Goal: Task Accomplishment & Management: Manage account settings

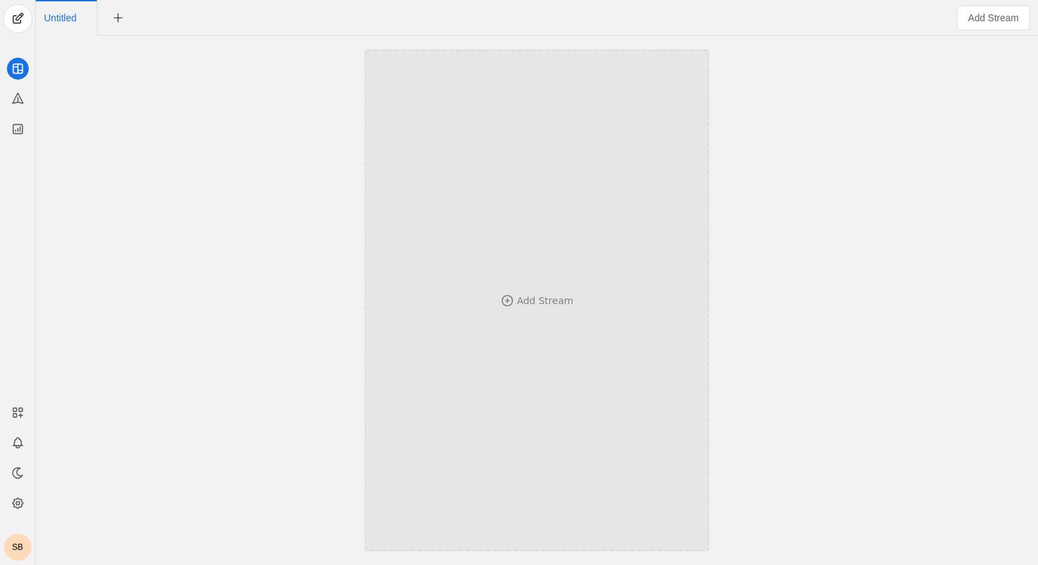
click at [562, 295] on div "Add Stream" at bounding box center [545, 301] width 56 height 14
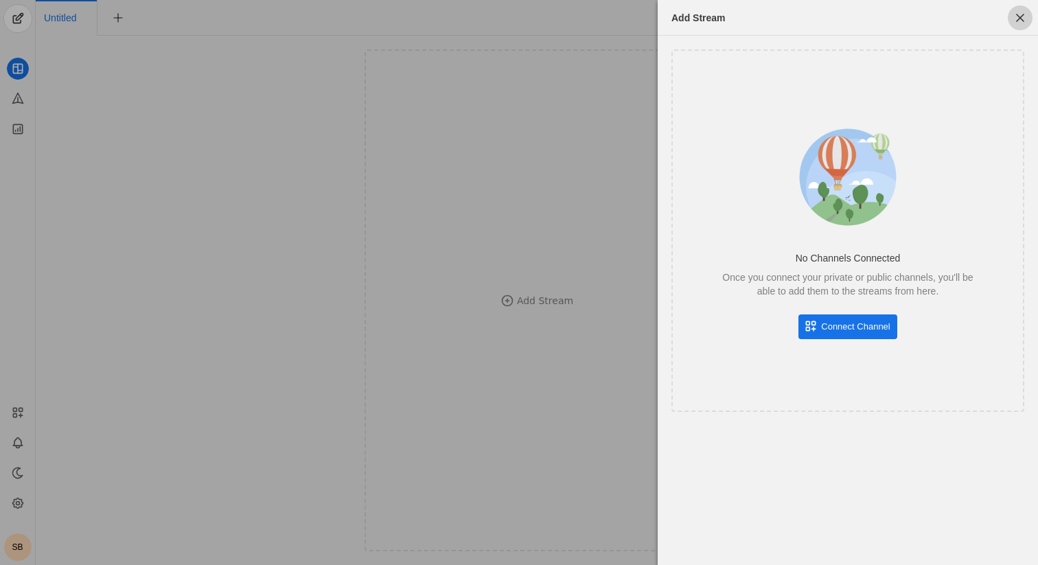
click at [1017, 16] on span "button" at bounding box center [1020, 17] width 25 height 25
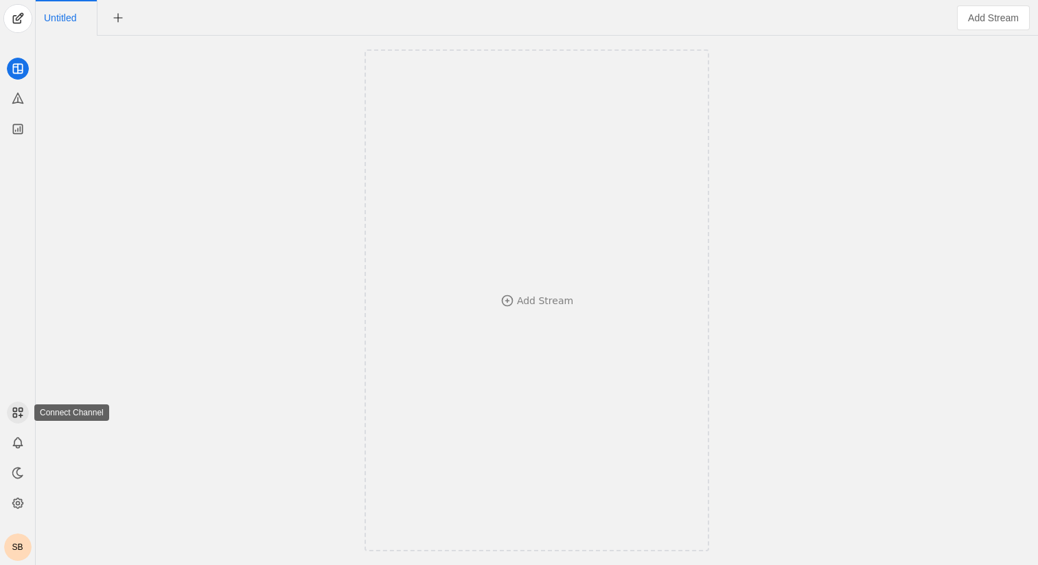
click at [19, 412] on icon at bounding box center [18, 413] width 14 height 14
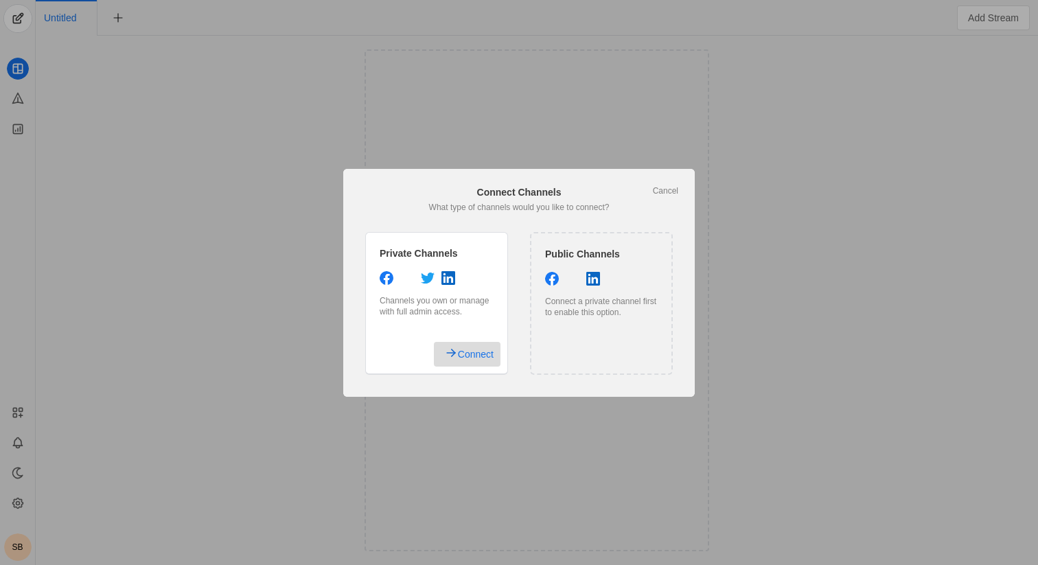
click at [484, 350] on span "Connect" at bounding box center [476, 354] width 36 height 25
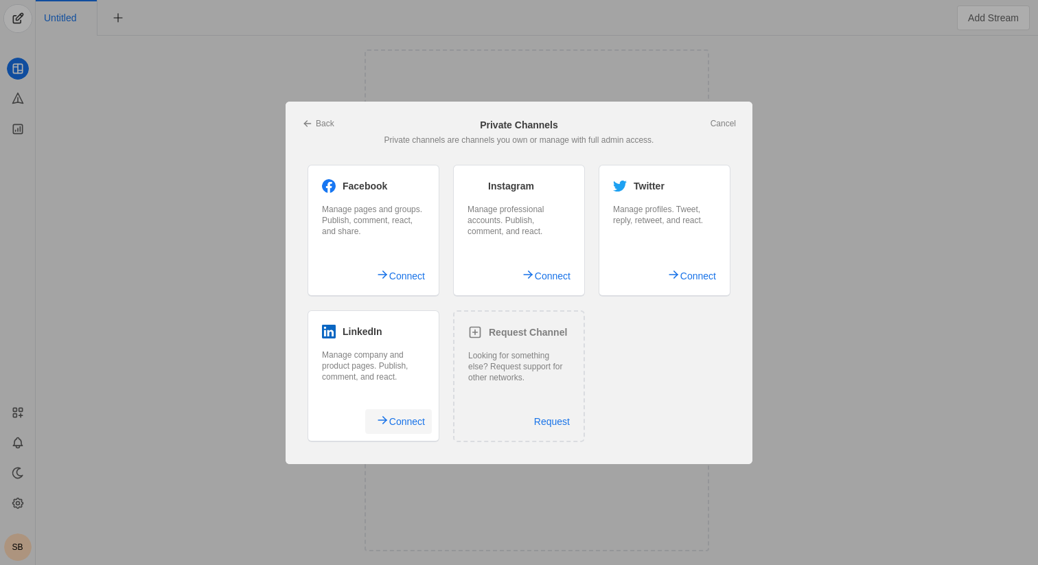
click at [395, 422] on span "Connect" at bounding box center [407, 421] width 36 height 25
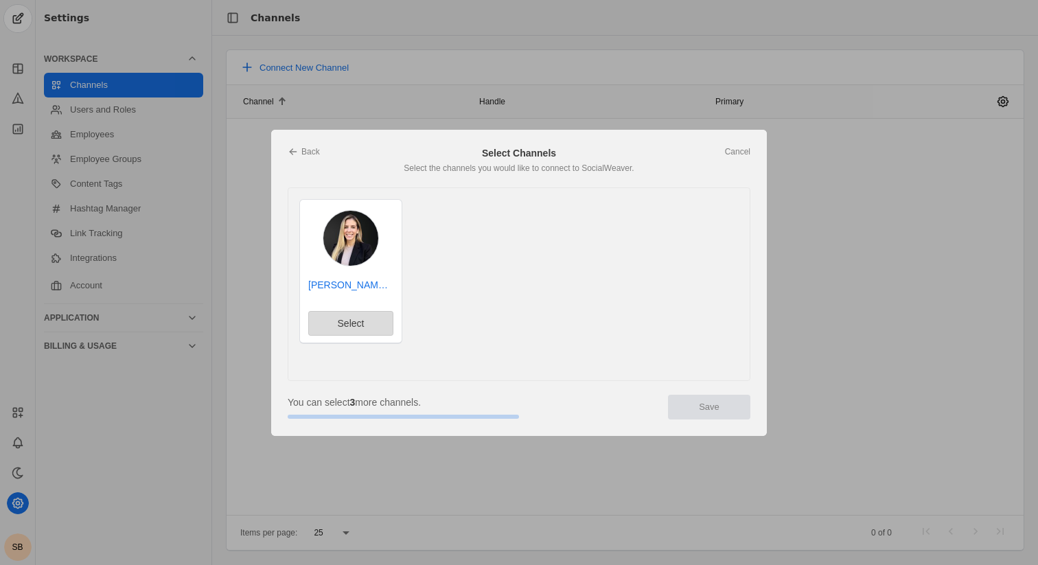
click at [350, 323] on span "Select" at bounding box center [351, 324] width 27 height 14
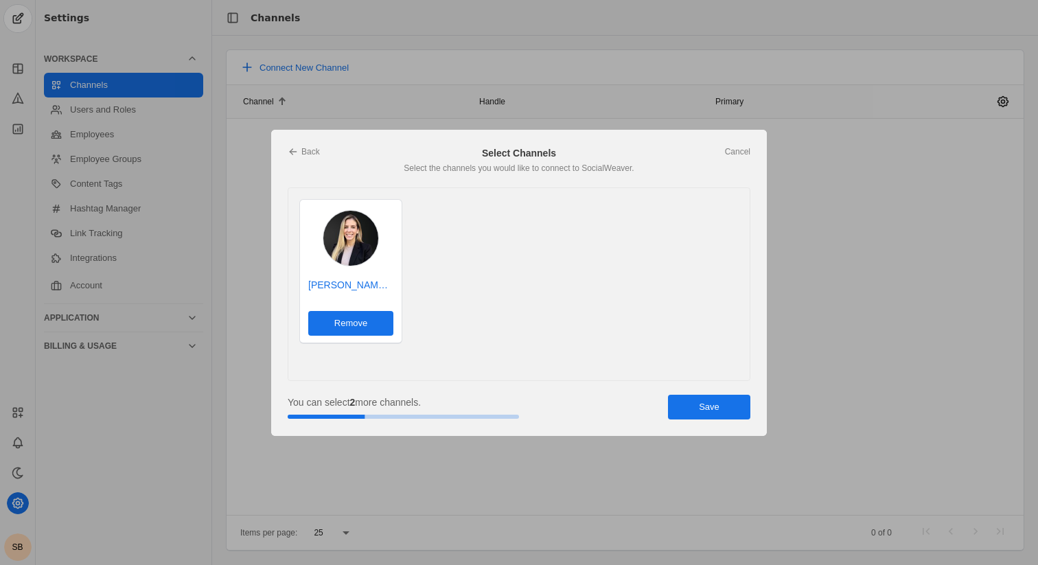
click at [713, 410] on span "Save" at bounding box center [709, 407] width 21 height 14
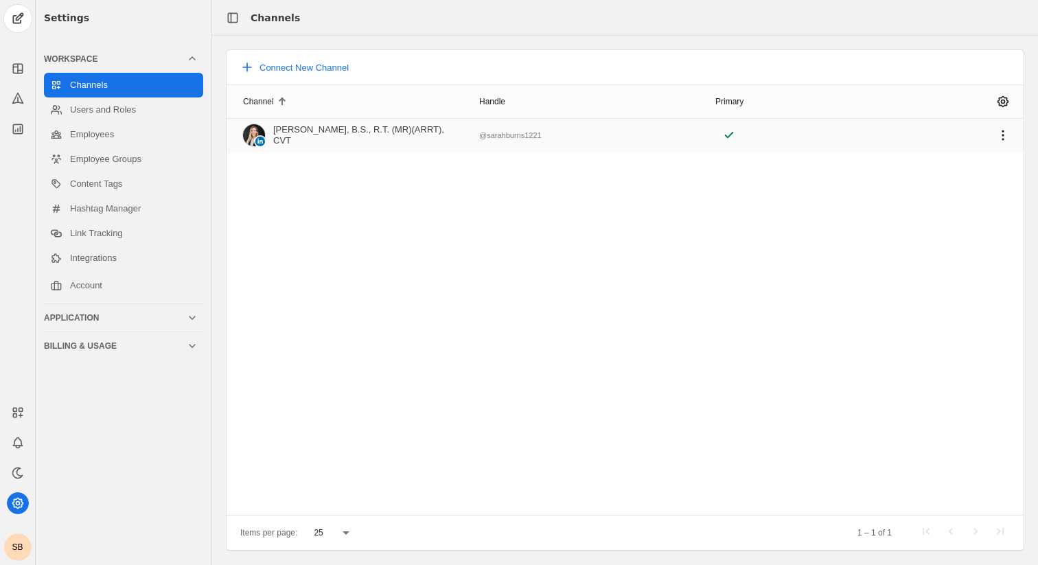
click at [440, 146] on mat-cell "[PERSON_NAME], B.S., R.T. (MR)(ARRT), CVT" at bounding box center [350, 135] width 247 height 33
click at [429, 133] on div "[PERSON_NAME], B.S., R.T. (MR)(ARRT), CVT" at bounding box center [368, 135] width 190 height 22
click at [313, 133] on div "[PERSON_NAME], B.S., R.T. (MR)(ARRT), CVT" at bounding box center [368, 135] width 190 height 22
click at [260, 144] on circle at bounding box center [260, 142] width 10 height 10
click at [372, 137] on div "[PERSON_NAME], B.S., R.T. (MR)(ARRT), CVT" at bounding box center [368, 135] width 190 height 22
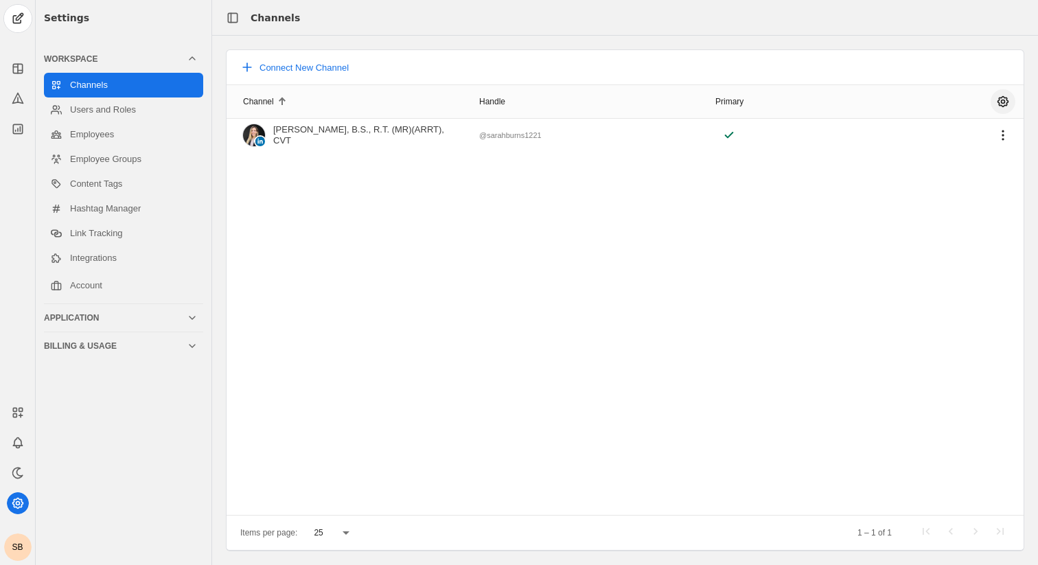
click at [1005, 100] on span "undefined" at bounding box center [1003, 101] width 25 height 25
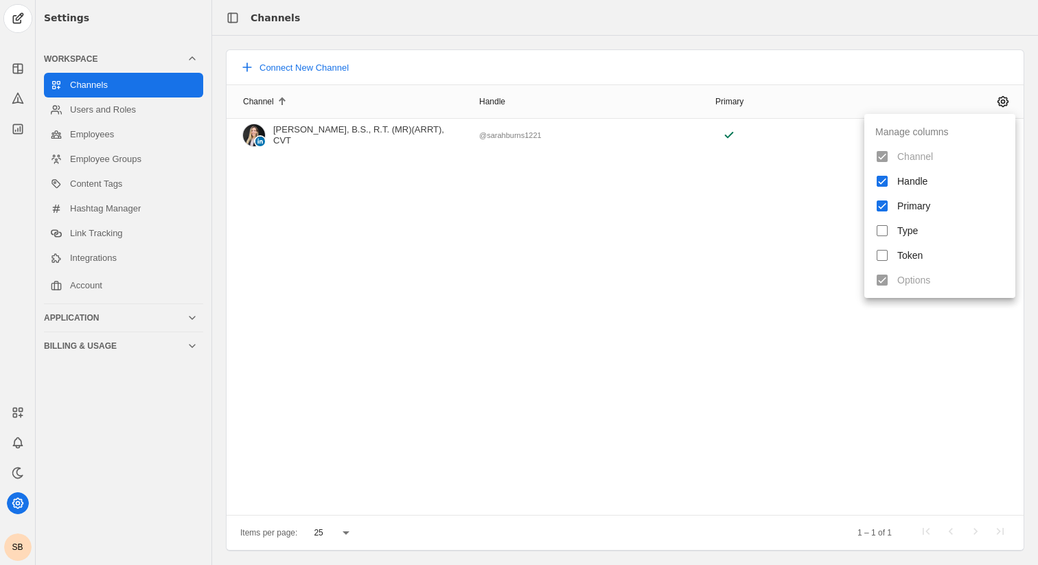
click at [115, 315] on div at bounding box center [519, 282] width 1038 height 565
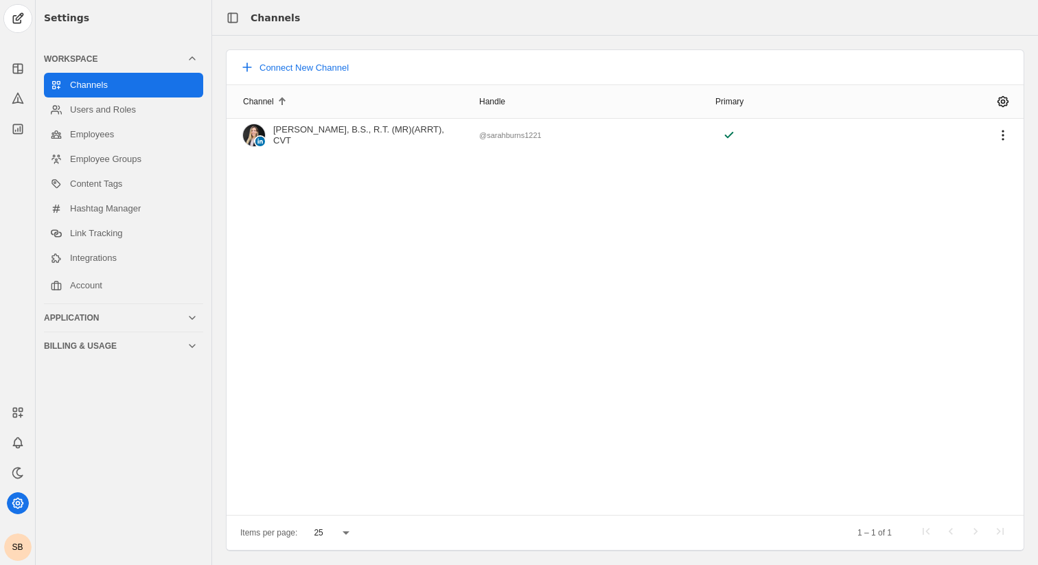
click at [154, 315] on div "Application" at bounding box center [115, 317] width 143 height 11
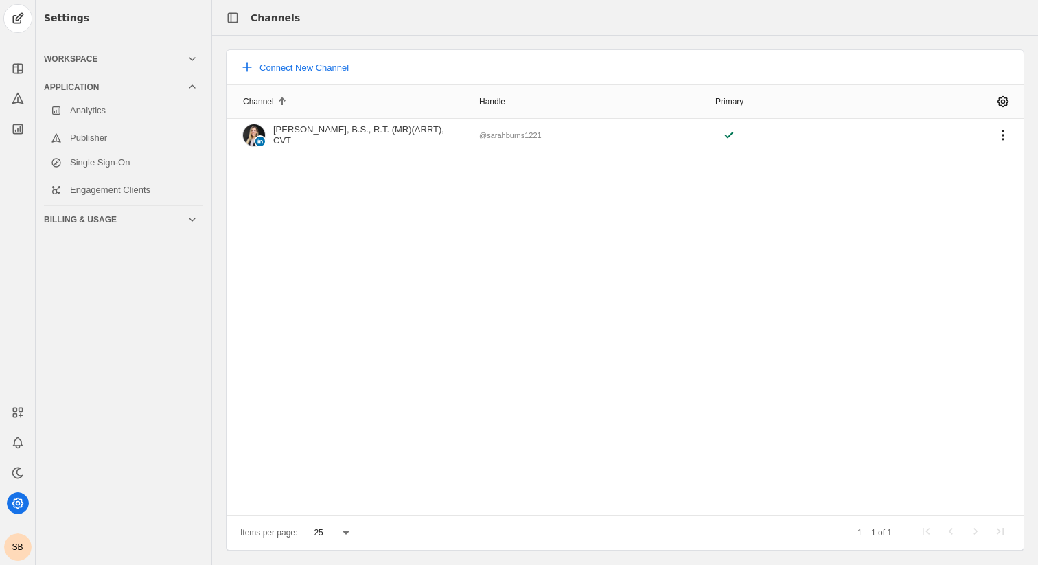
click at [108, 66] on div "Workspace" at bounding box center [121, 58] width 154 height 27
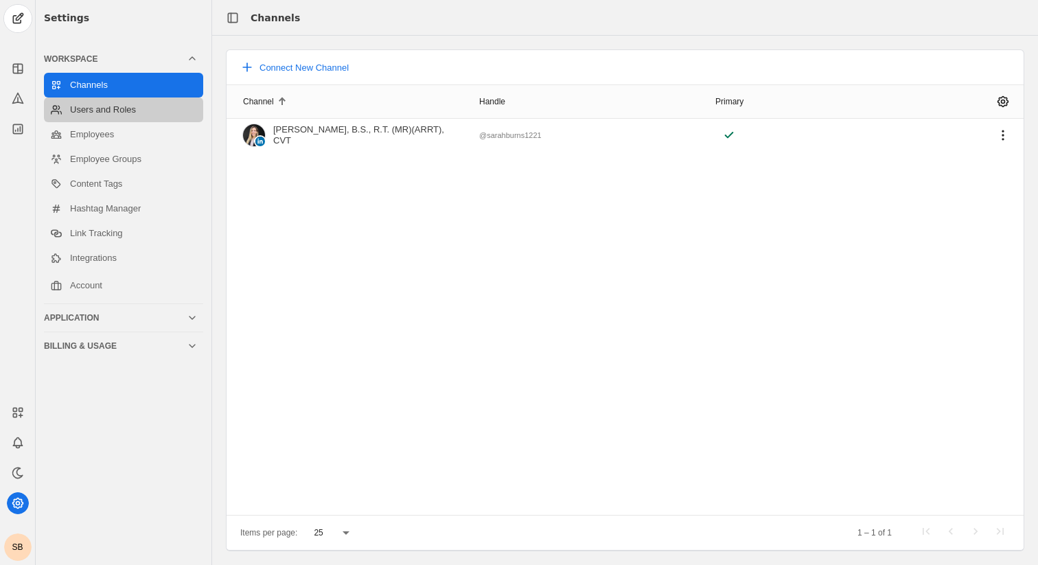
click at [94, 114] on link "Users and Roles" at bounding box center [123, 110] width 159 height 25
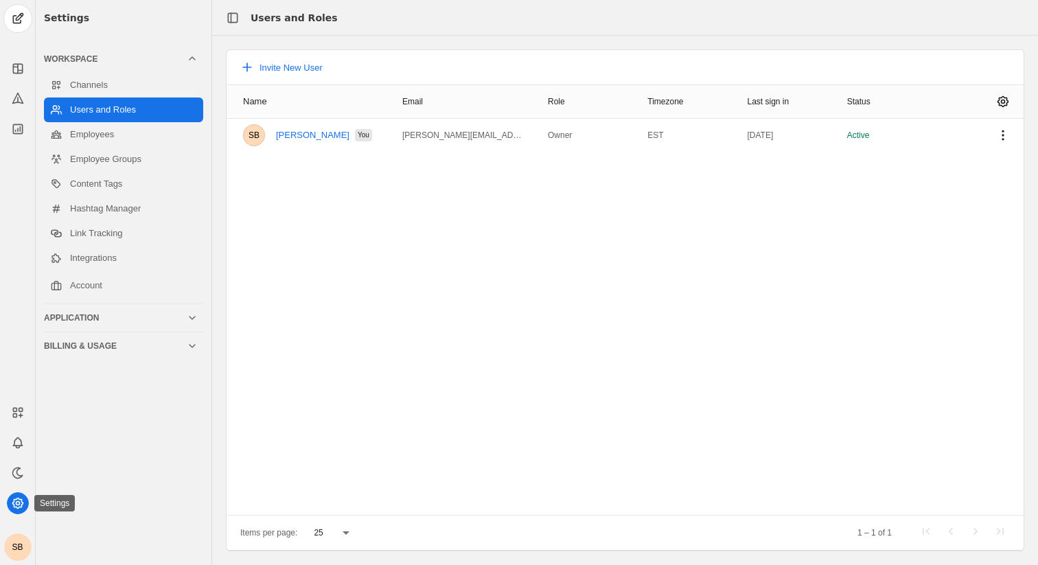
click at [21, 503] on icon at bounding box center [18, 503] width 14 height 14
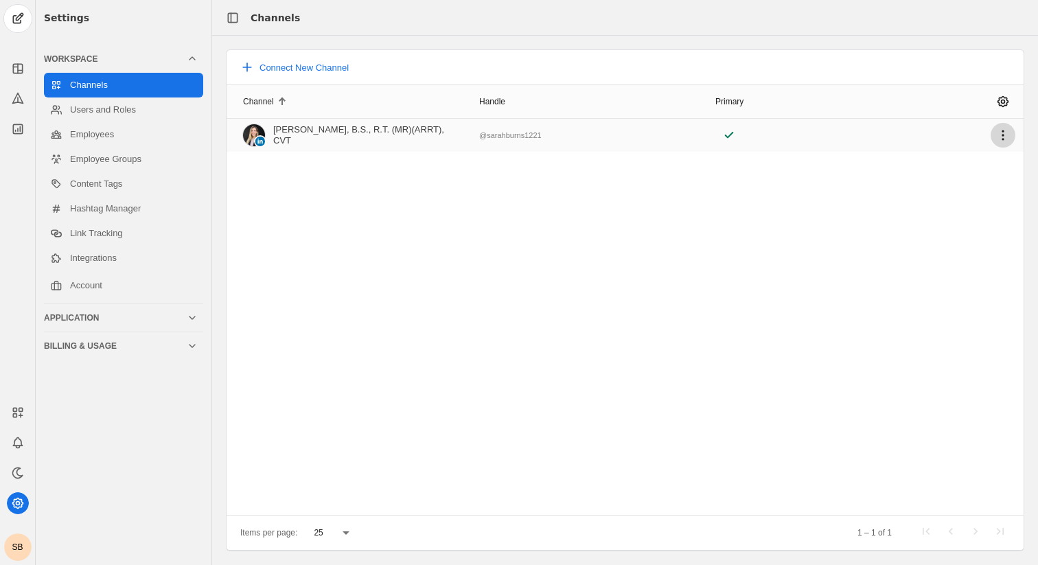
click at [1003, 137] on span "undefined" at bounding box center [1003, 135] width 25 height 25
click at [14, 14] on div at bounding box center [519, 282] width 1038 height 565
click at [16, 19] on span "undefined" at bounding box center [17, 18] width 27 height 27
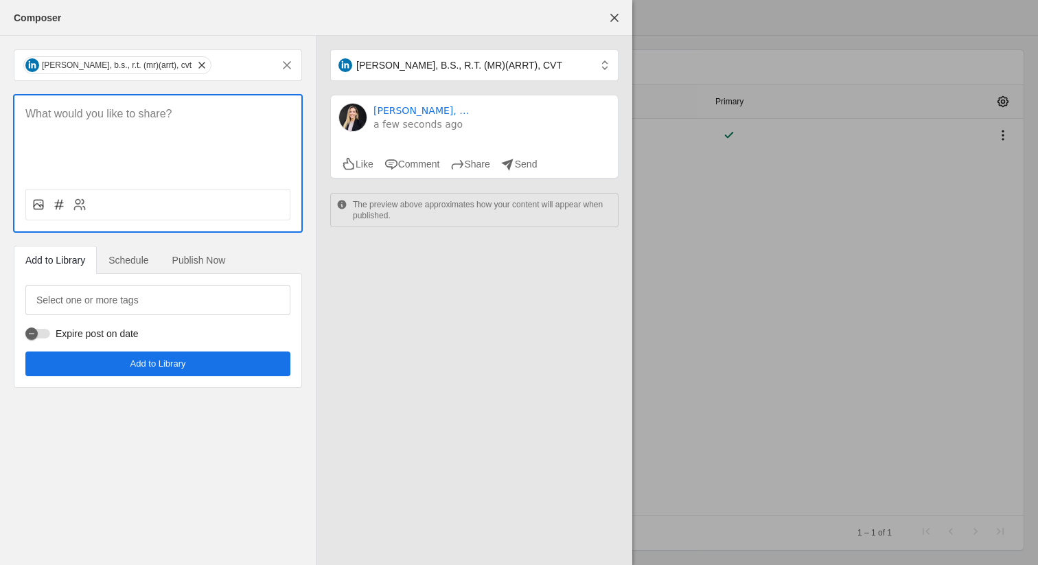
click at [712, 258] on div at bounding box center [519, 282] width 1038 height 565
